Goal: Task Accomplishment & Management: Manage account settings

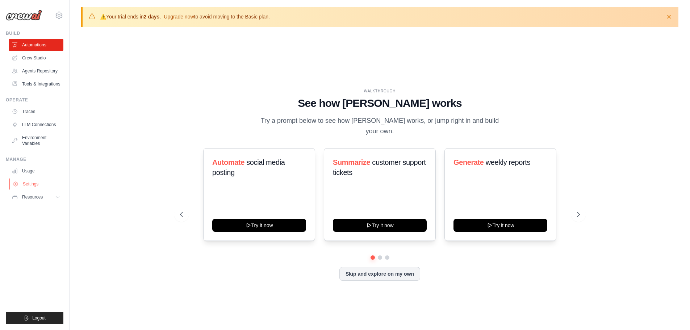
click at [30, 190] on link "Settings" at bounding box center [36, 184] width 55 height 12
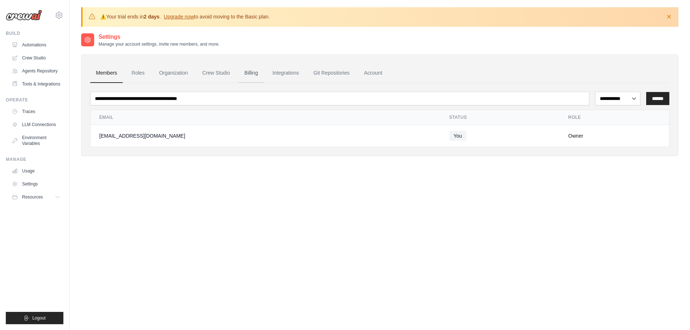
click at [259, 75] on link "Billing" at bounding box center [251, 73] width 25 height 20
